Goal: Find specific page/section: Find specific page/section

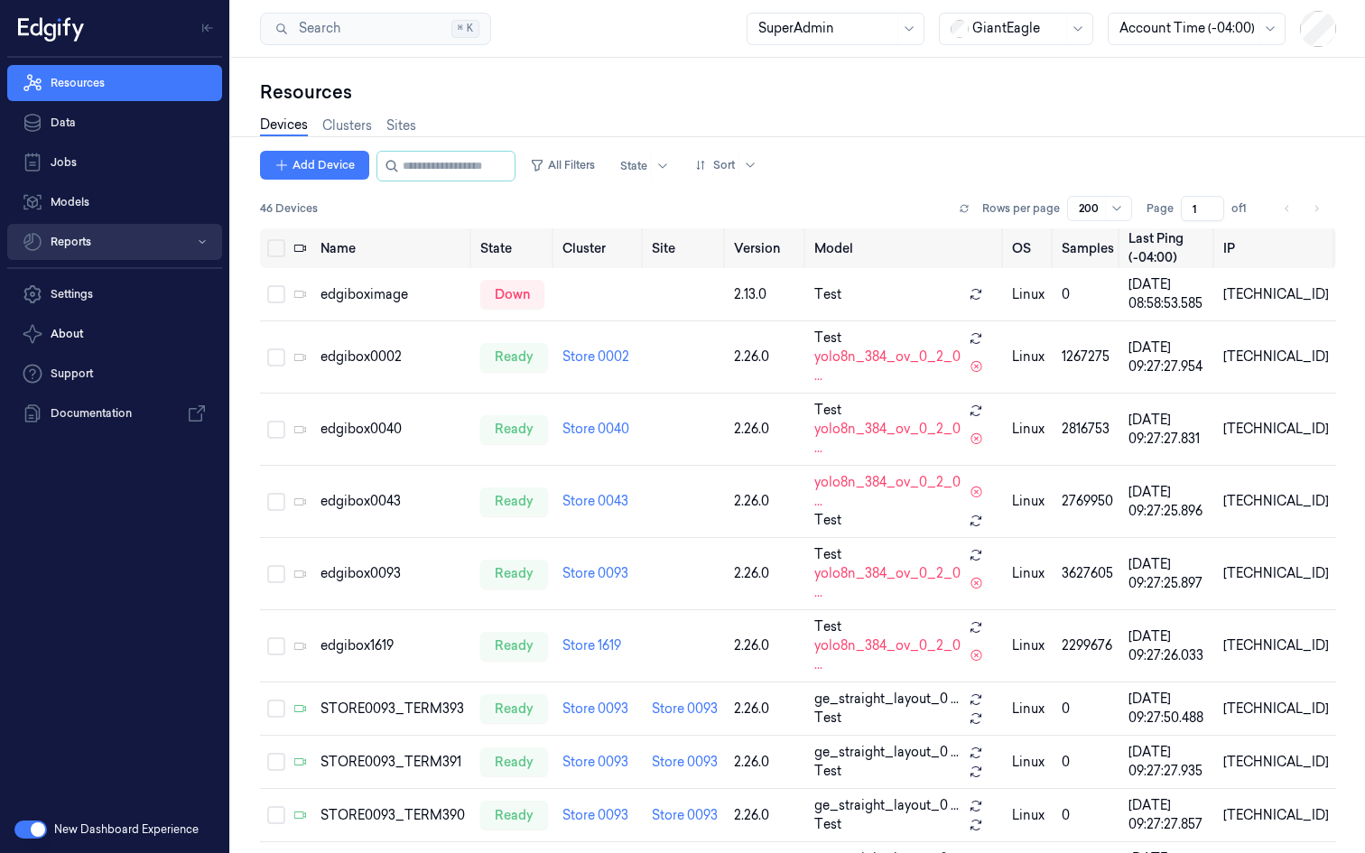
click at [209, 239] on button "Reports" at bounding box center [114, 242] width 215 height 36
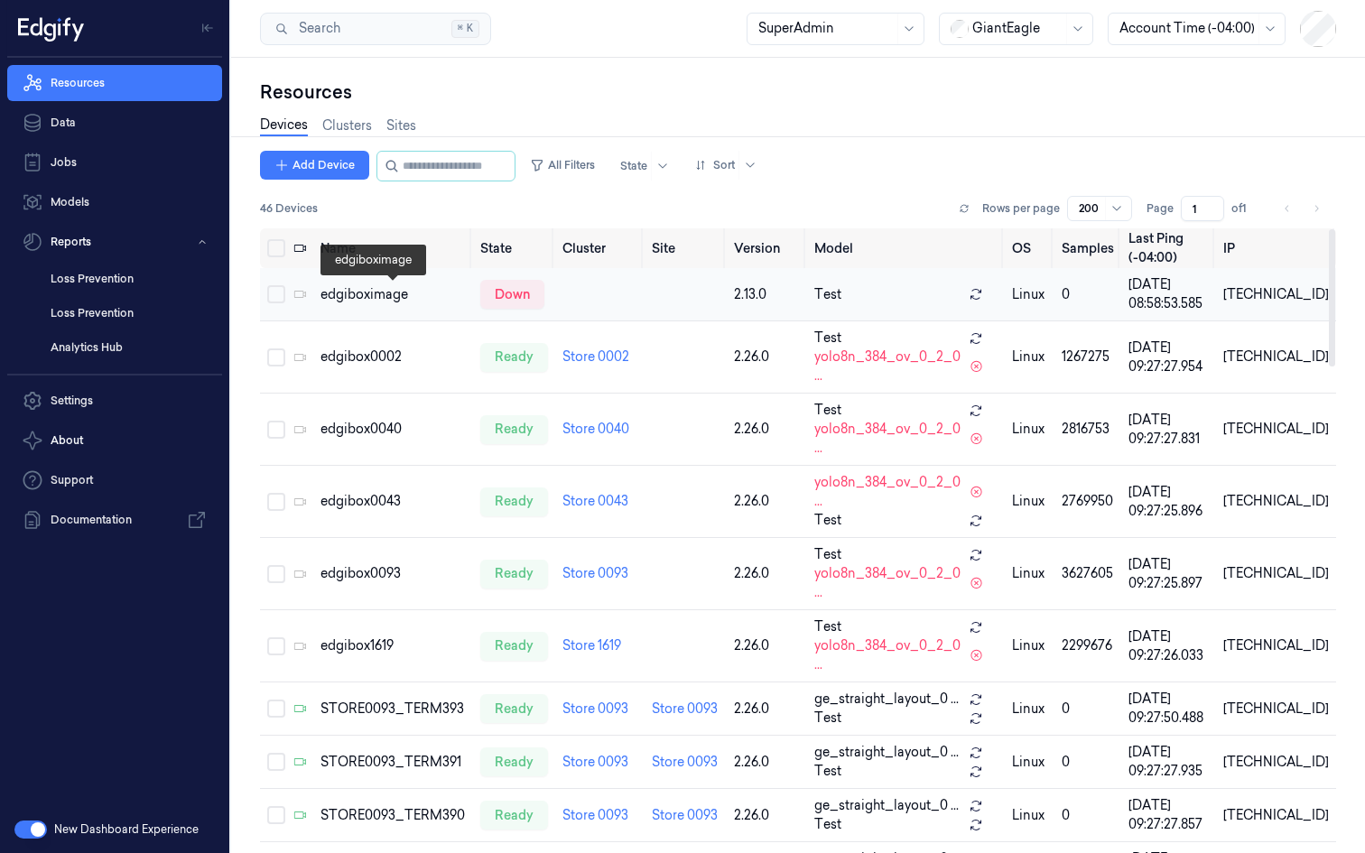
click at [361, 292] on div "edgiboximage" at bounding box center [392, 294] width 145 height 19
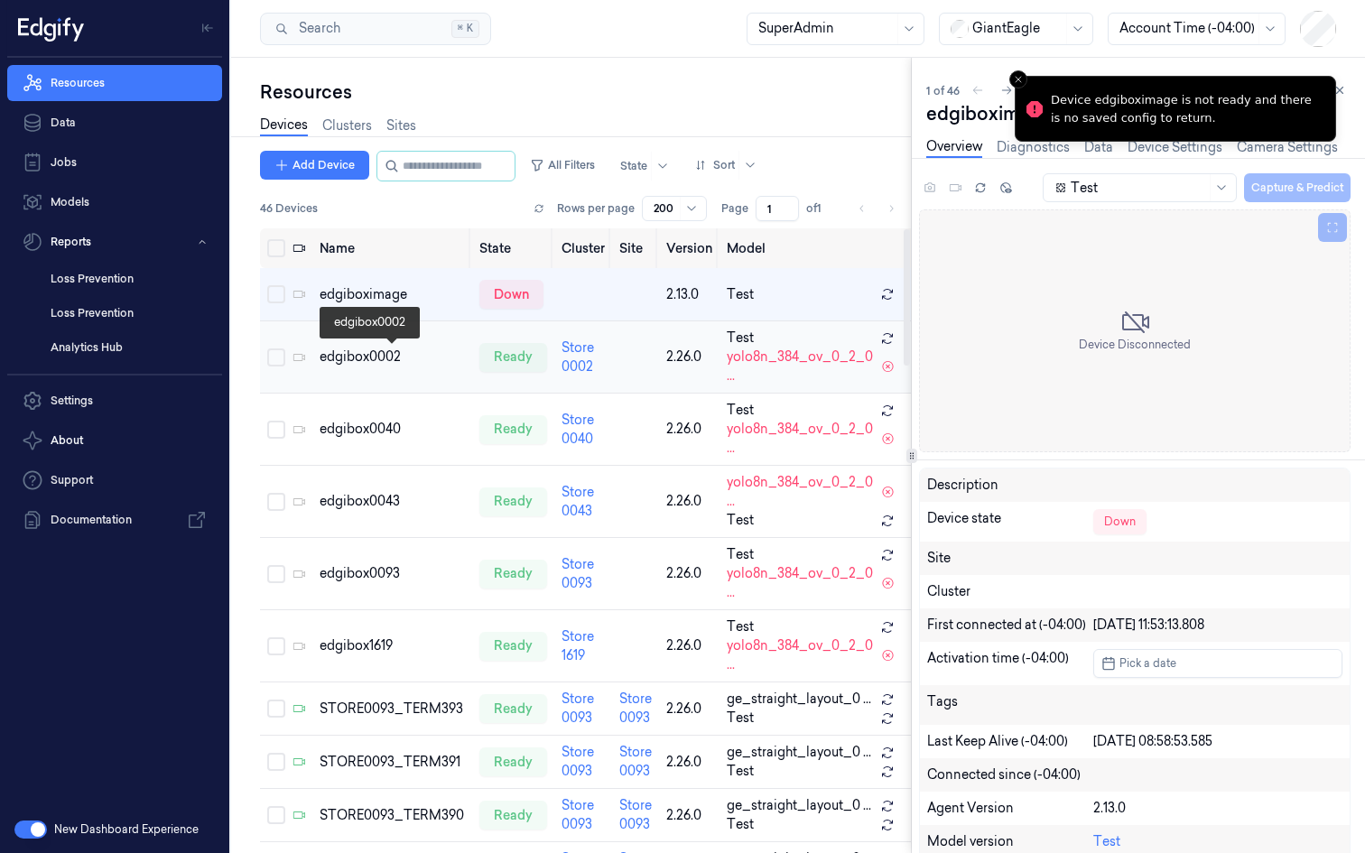
click at [348, 361] on div "edgibox0002" at bounding box center [392, 357] width 145 height 19
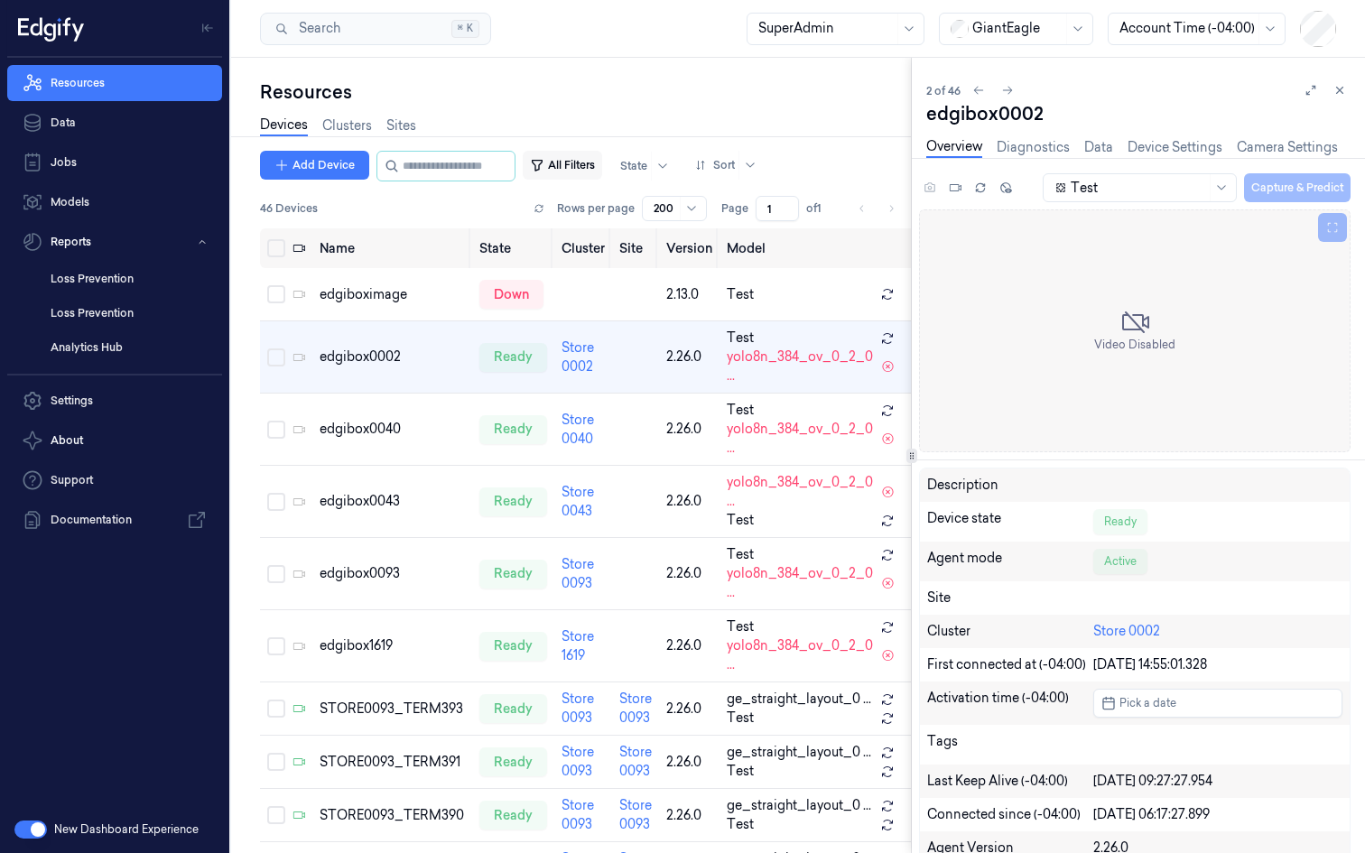
click at [576, 163] on button "All Filters" at bounding box center [562, 165] width 79 height 29
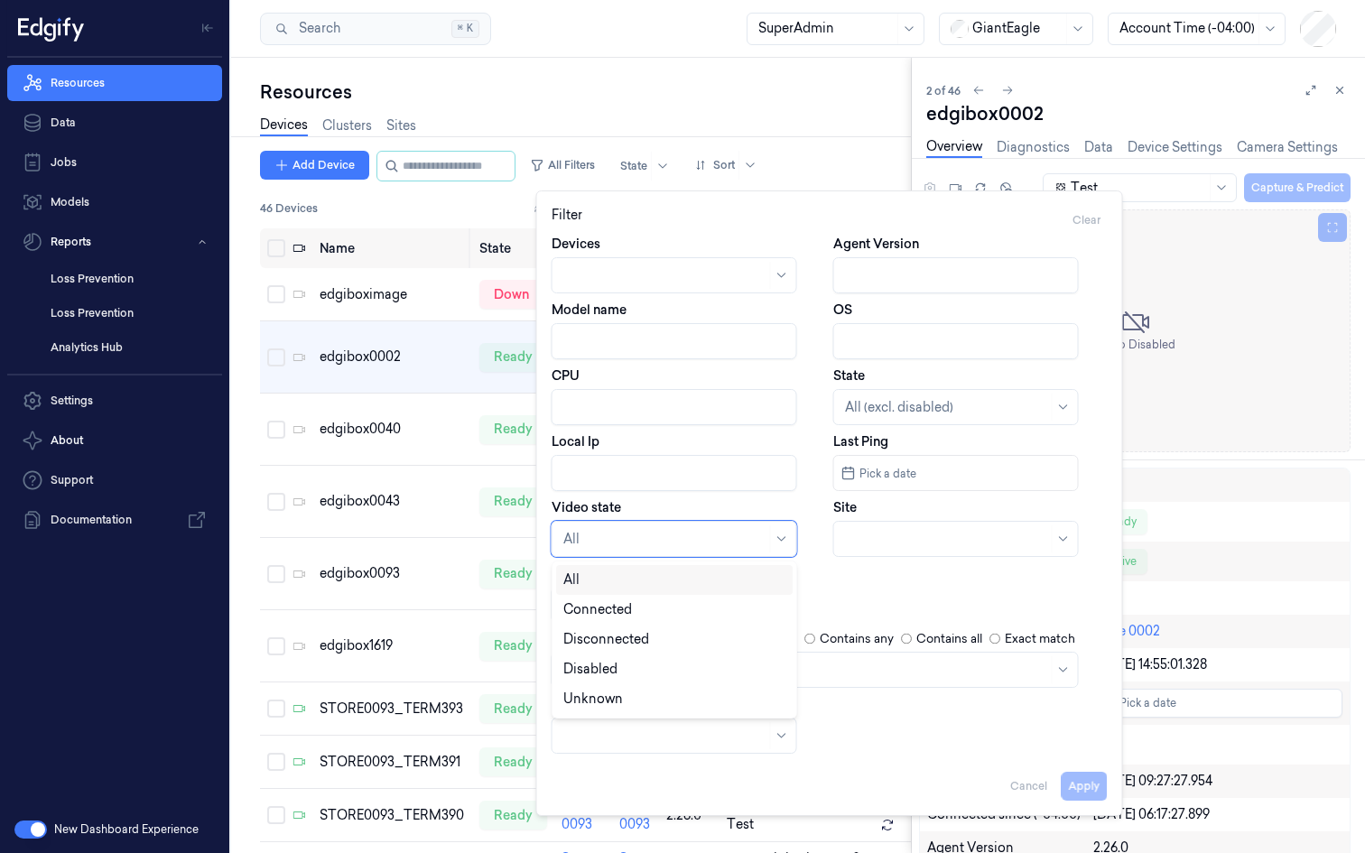
click at [714, 521] on div "All" at bounding box center [675, 539] width 246 height 36
click at [656, 617] on div "Connected" at bounding box center [674, 609] width 222 height 19
click at [689, 668] on div at bounding box center [805, 669] width 485 height 19
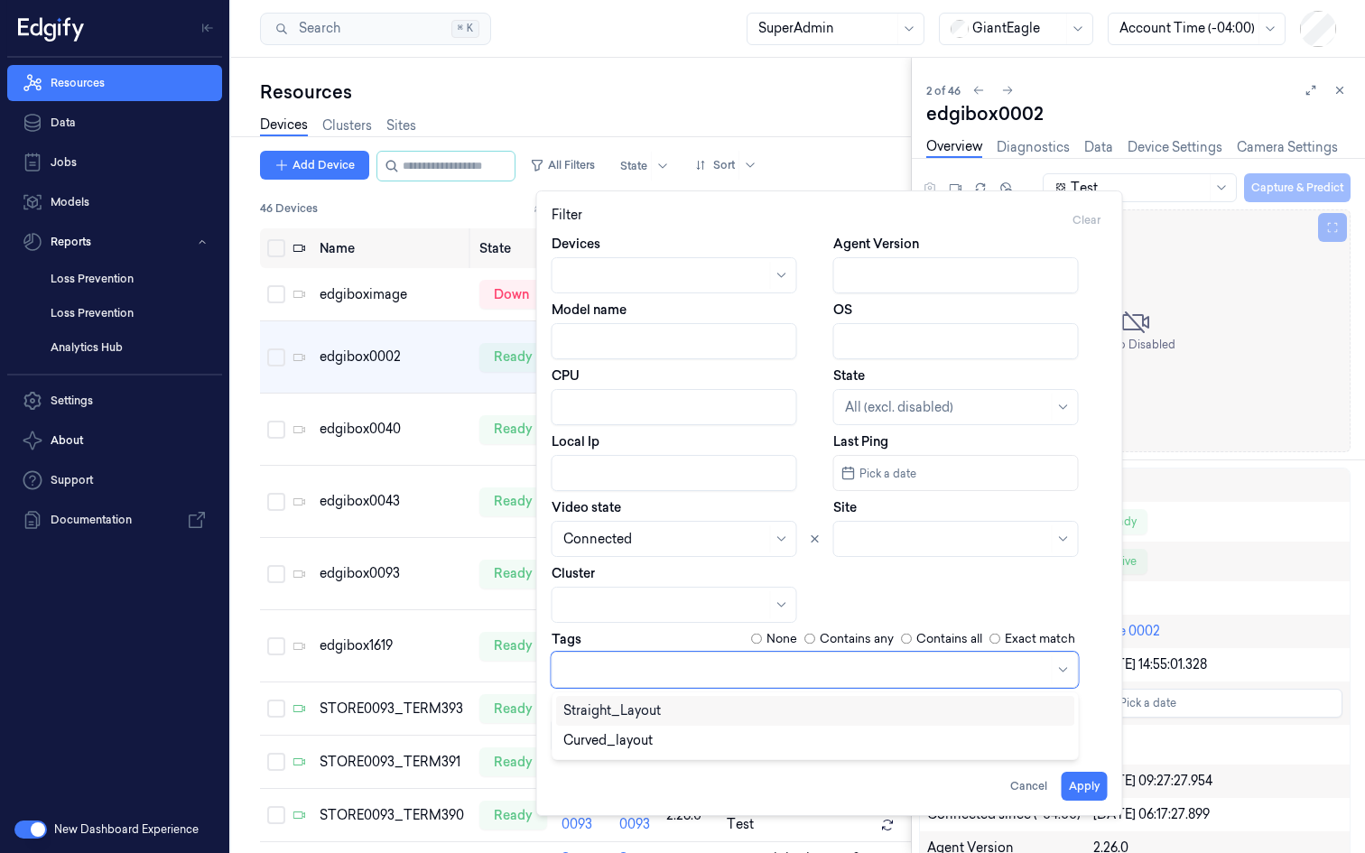
click at [659, 711] on div "Straight_Layout" at bounding box center [611, 710] width 97 height 19
click at [830, 758] on div "Apply Cancel" at bounding box center [830, 778] width 556 height 43
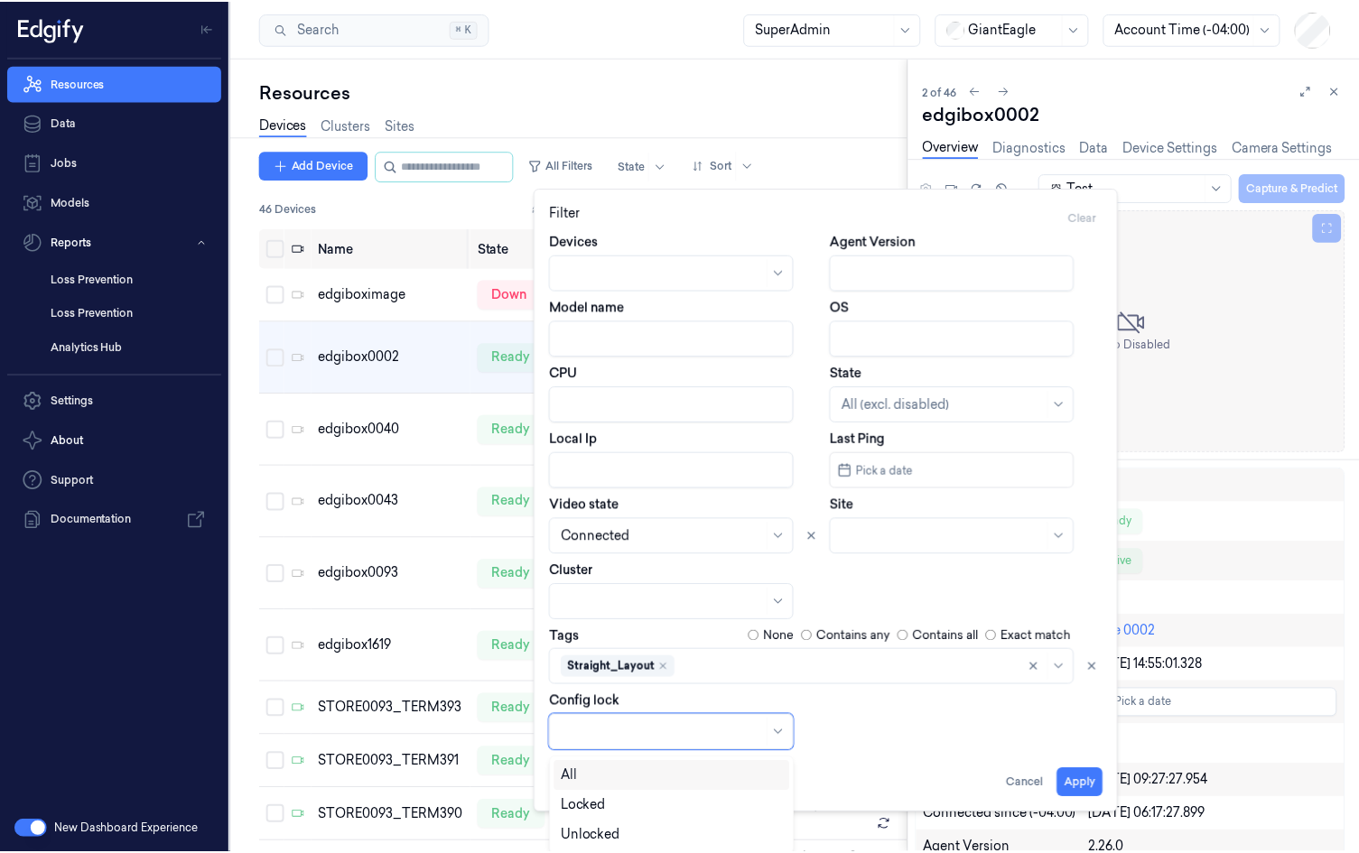
scroll to position [3, 0]
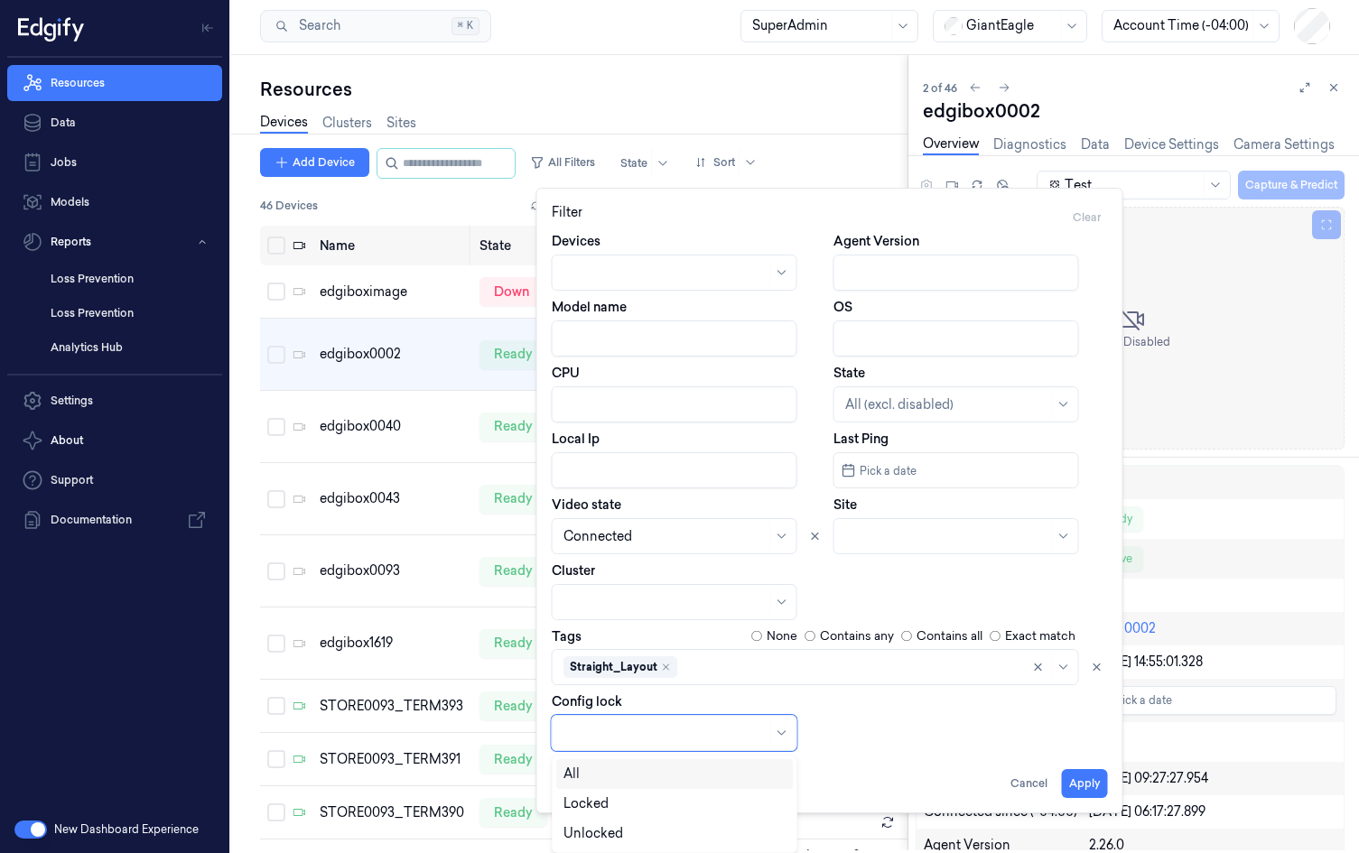
click at [731, 735] on div at bounding box center [664, 732] width 203 height 19
click at [853, 708] on div "Devices Agent Version Model name OS CPU State All (excl. disabled) Local Ip Las…" at bounding box center [830, 491] width 556 height 519
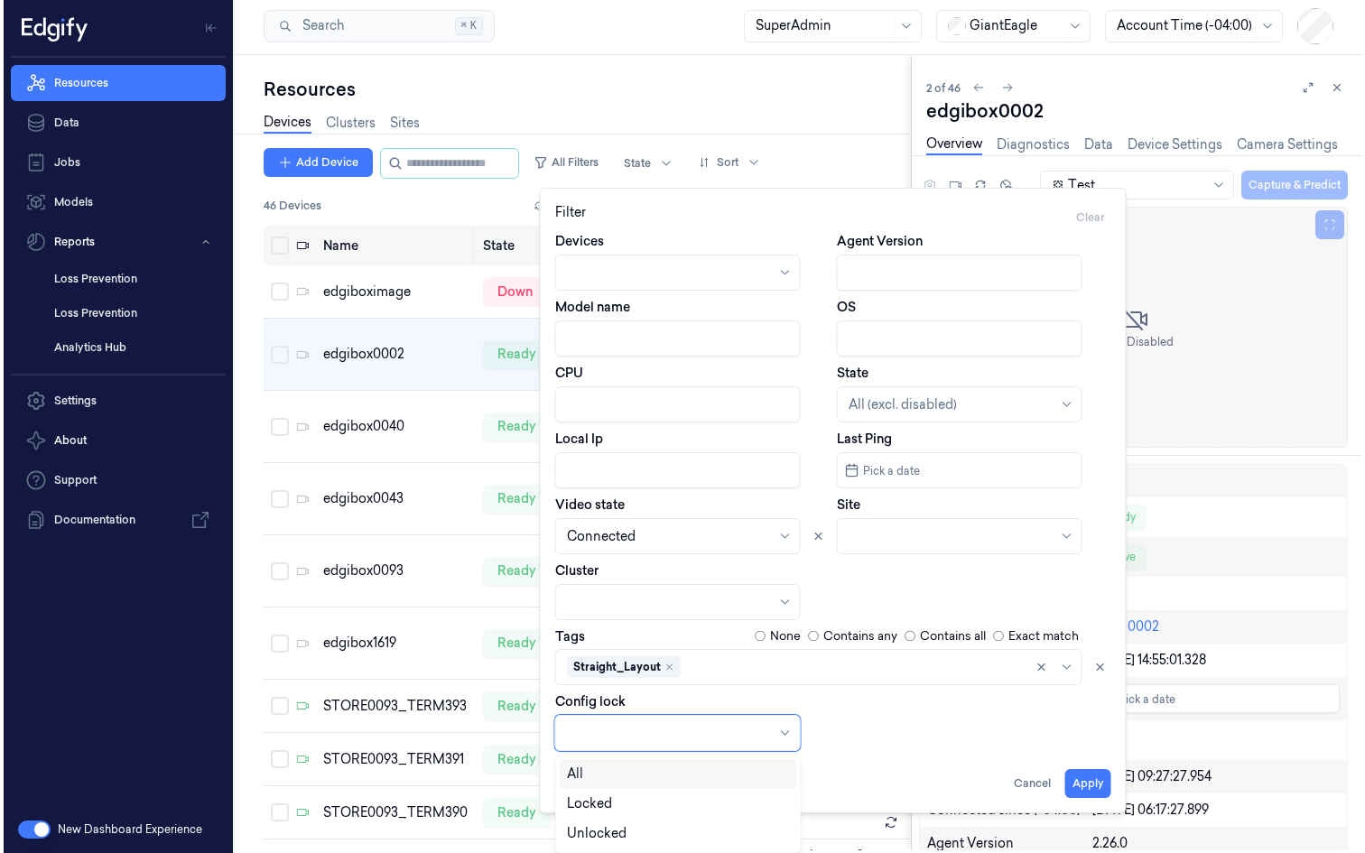
scroll to position [0, 0]
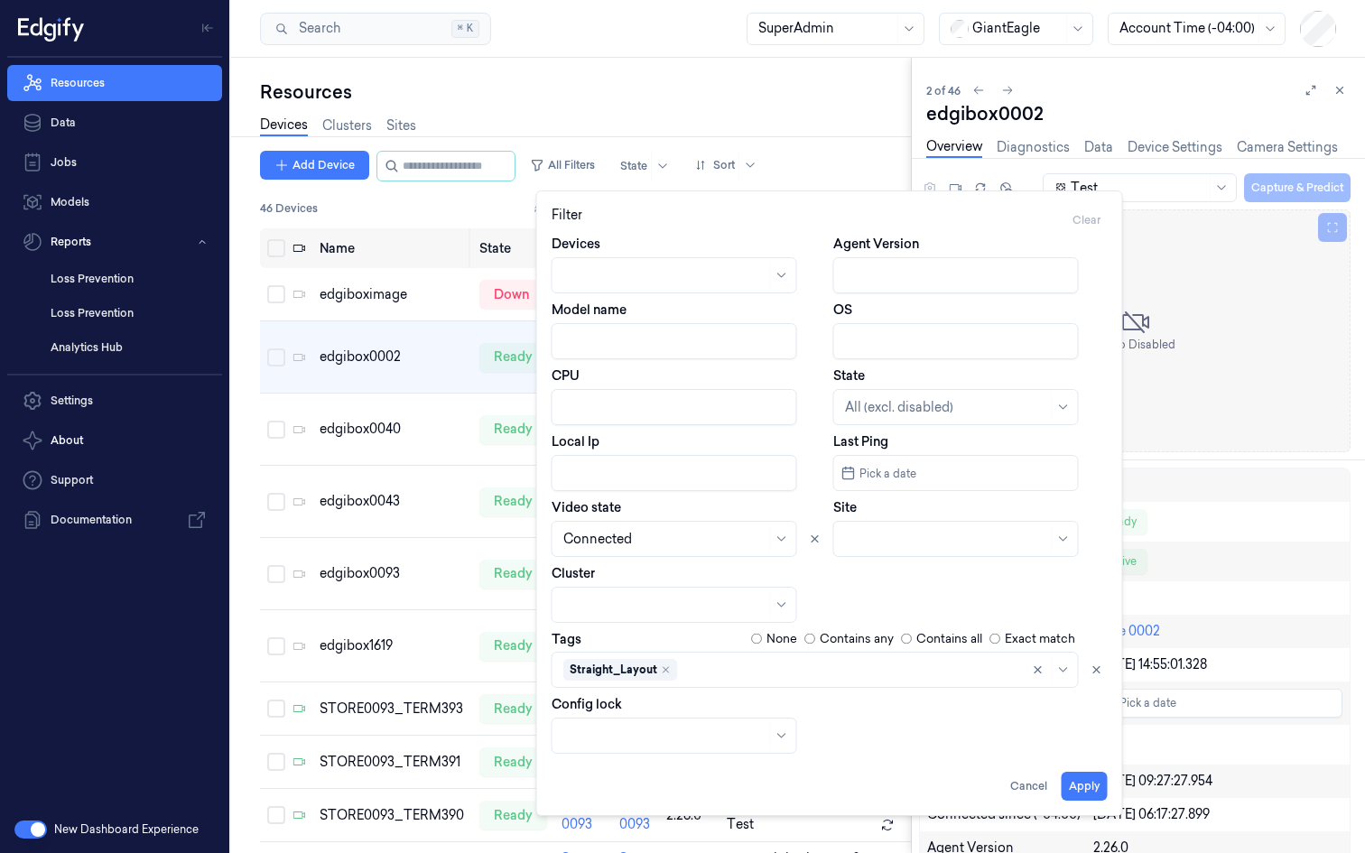
click at [876, 271] on input "Agent Version" at bounding box center [956, 275] width 246 height 36
click at [1090, 786] on button "Apply" at bounding box center [1085, 786] width 46 height 29
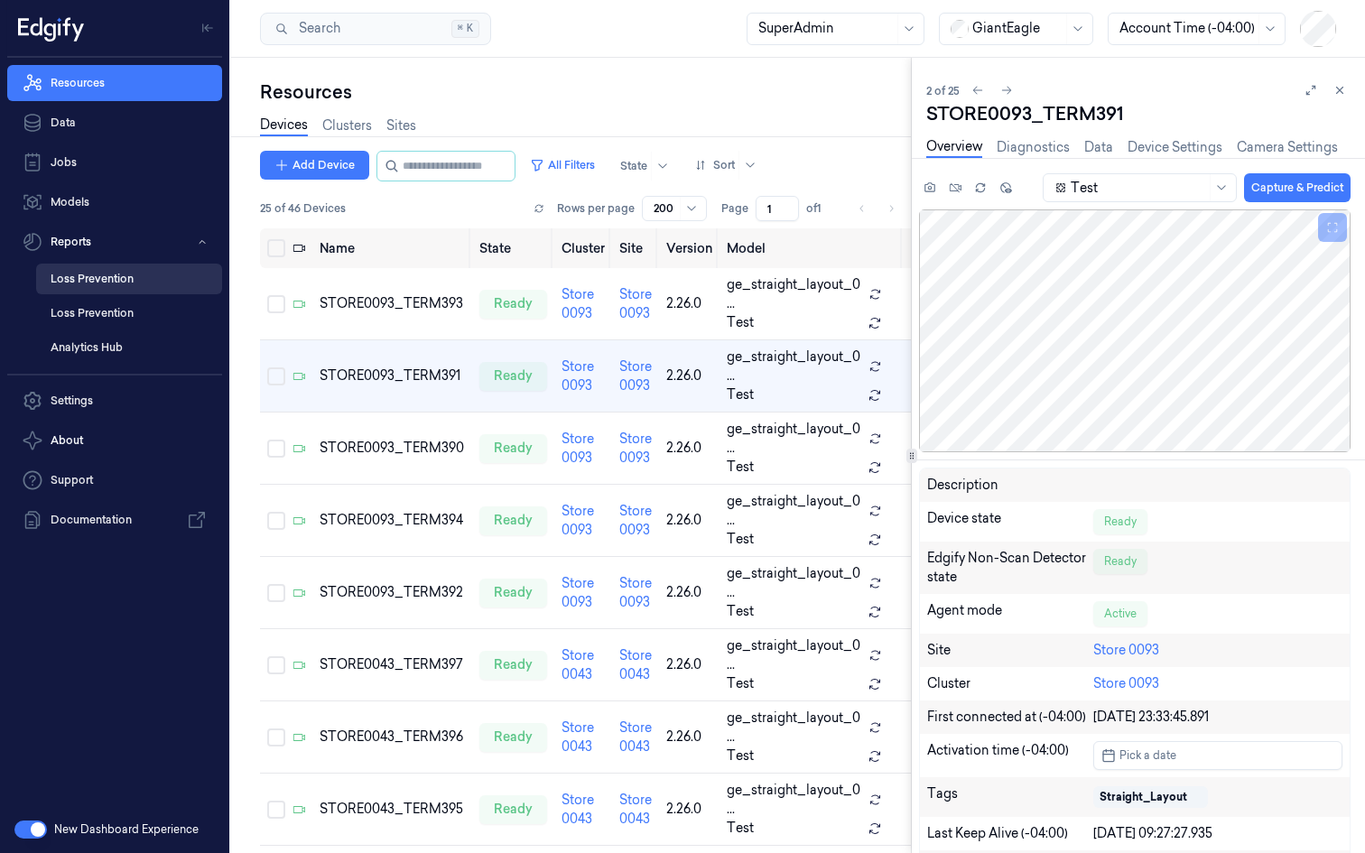
click at [85, 280] on link "Loss Prevention" at bounding box center [129, 279] width 186 height 31
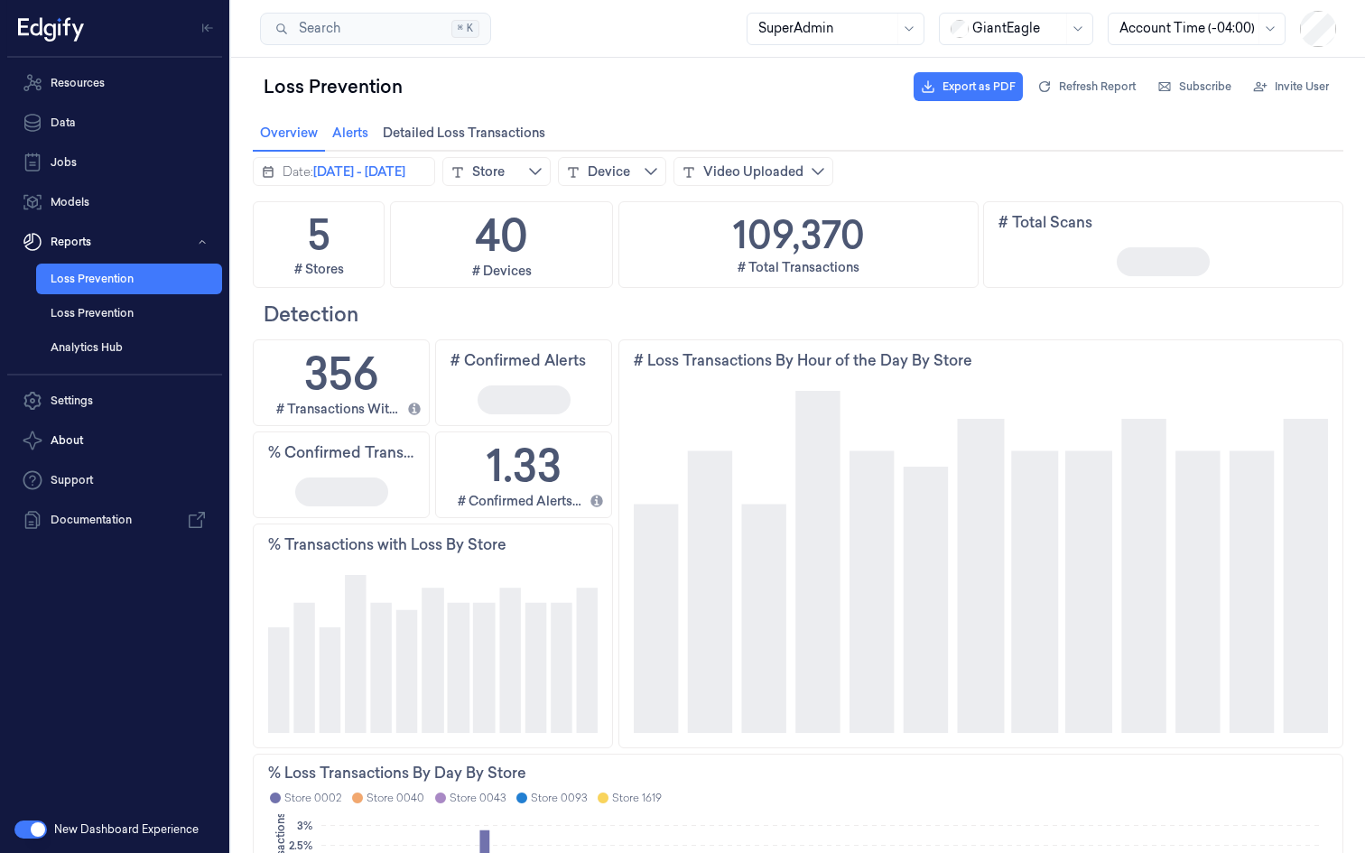
click at [345, 128] on span "Alerts Alerts" at bounding box center [350, 132] width 47 height 23
